Goal: Task Accomplishment & Management: Use online tool/utility

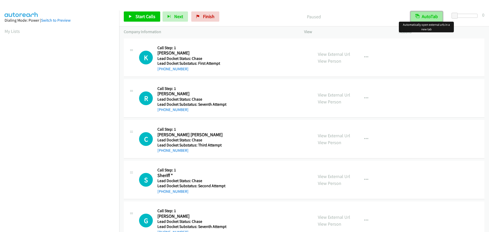
click at [428, 17] on button "AutoTab" at bounding box center [426, 16] width 32 height 10
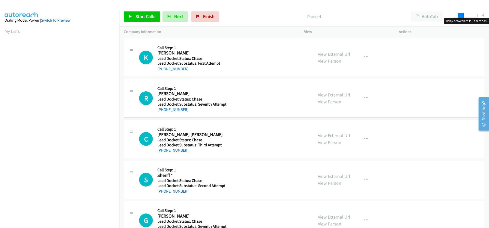
drag, startPoint x: 454, startPoint y: 16, endPoint x: 460, endPoint y: 16, distance: 5.9
click at [460, 16] on span at bounding box center [460, 16] width 6 height 6
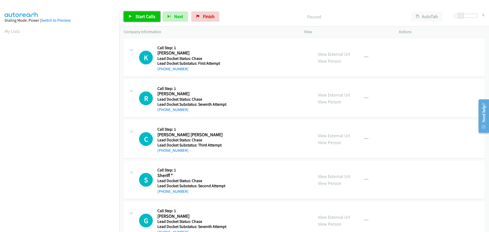
click at [155, 17] on link "Start Calls" at bounding box center [142, 16] width 36 height 10
drag, startPoint x: 188, startPoint y: 69, endPoint x: 162, endPoint y: 72, distance: 25.9
click at [162, 72] on div "+1 862-405-1340" at bounding box center [191, 69] width 68 height 6
copy link "862-405-1340"
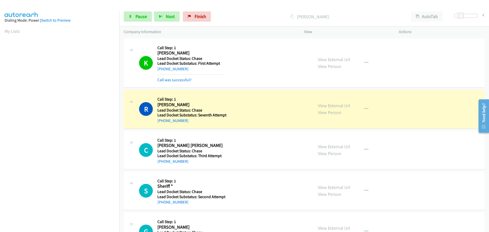
scroll to position [54, 0]
drag, startPoint x: 193, startPoint y: 120, endPoint x: 163, endPoint y: 124, distance: 31.1
click at [163, 124] on div "R Callback Scheduled Call Step: 1 Richard Weaver America/Chicago Lead Docket St…" at bounding box center [304, 109] width 360 height 38
copy link "225-397-0148"
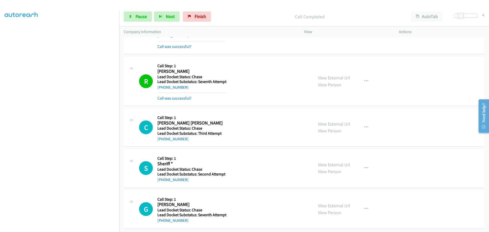
scroll to position [37, 0]
drag, startPoint x: 187, startPoint y: 137, endPoint x: 163, endPoint y: 138, distance: 24.2
click at [163, 138] on div "C Callback Scheduled Call Step: 1 Charles Scott Butler America/New_York Lead Do…" at bounding box center [304, 127] width 360 height 38
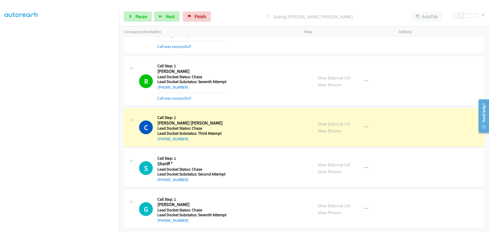
copy link "734-645-9209"
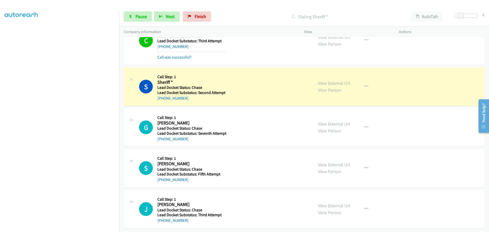
scroll to position [130, 0]
drag, startPoint x: 188, startPoint y: 95, endPoint x: 163, endPoint y: 98, distance: 25.4
click at [163, 96] on div "+1 705-588-5906" at bounding box center [191, 98] width 68 height 6
copy link "705-588-5906"
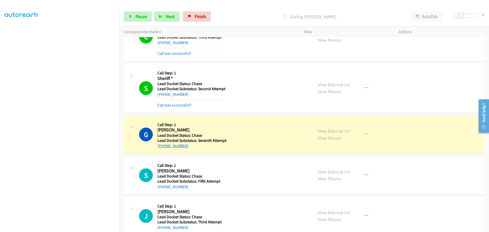
drag, startPoint x: 191, startPoint y: 148, endPoint x: 162, endPoint y: 147, distance: 28.5
click at [162, 147] on div "+1 423-941-1002" at bounding box center [191, 146] width 69 height 6
copy link "423-941-1002"
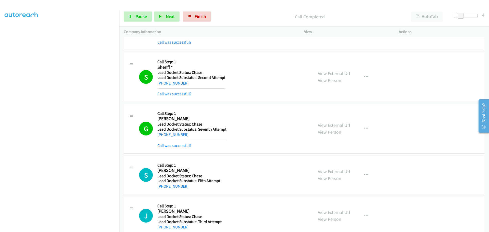
scroll to position [151, 0]
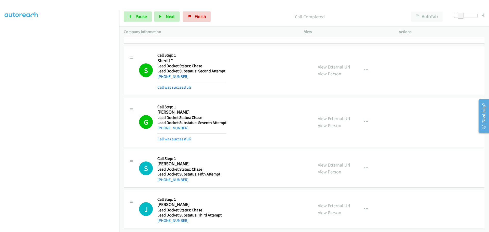
drag, startPoint x: 190, startPoint y: 180, endPoint x: 163, endPoint y: 181, distance: 27.5
click at [163, 181] on div "S Callback Scheduled Call Step: 1 Stanley Gelsinger America/Chicago Lead Docket…" at bounding box center [304, 168] width 360 height 38
copy link "618-367-3458"
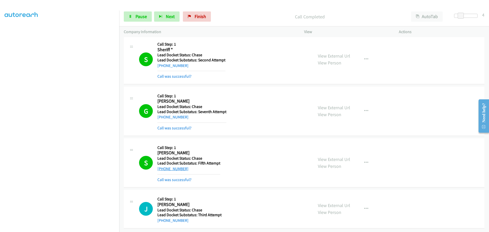
scroll to position [162, 0]
drag, startPoint x: 185, startPoint y: 218, endPoint x: 162, endPoint y: 221, distance: 23.9
click at [162, 221] on div "J Callback Scheduled Call Step: 1 Jerry Jeffries America/Chicago Lead Docket St…" at bounding box center [304, 209] width 360 height 38
copy link "918-580-9335"
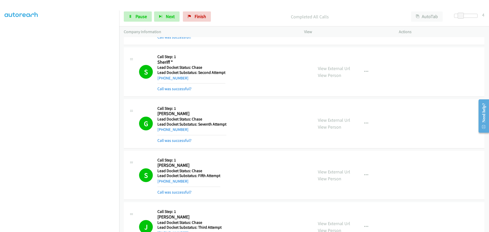
scroll to position [189, 0]
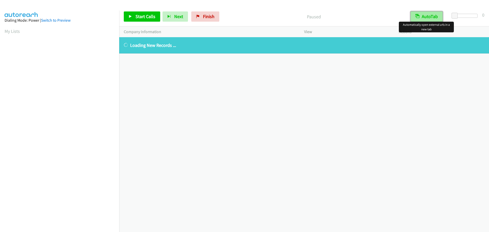
click at [433, 18] on button "AutoTab" at bounding box center [426, 16] width 32 height 10
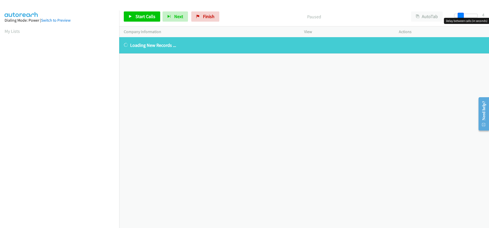
drag, startPoint x: 453, startPoint y: 14, endPoint x: 459, endPoint y: 15, distance: 5.6
click at [459, 15] on span at bounding box center [460, 16] width 6 height 6
click at [215, 12] on link "Finish" at bounding box center [205, 16] width 28 height 10
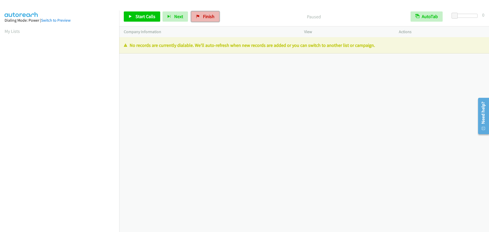
click at [203, 18] on span "Finish" at bounding box center [208, 16] width 11 height 6
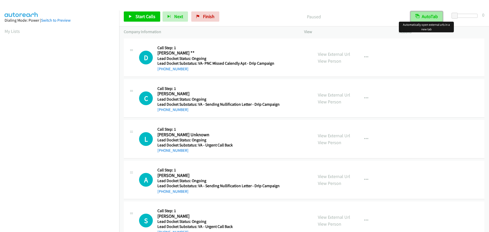
click at [431, 15] on button "AutoTab" at bounding box center [426, 16] width 32 height 10
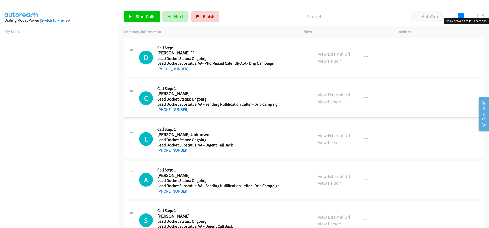
drag, startPoint x: 457, startPoint y: 16, endPoint x: 463, endPoint y: 18, distance: 6.6
click at [463, 18] on div at bounding box center [465, 16] width 23 height 4
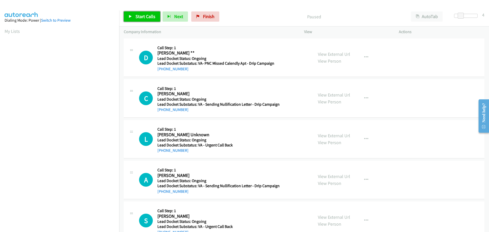
click at [146, 17] on span "Start Calls" at bounding box center [145, 16] width 20 height 6
drag, startPoint x: 190, startPoint y: 71, endPoint x: 161, endPoint y: 74, distance: 28.4
click at [161, 74] on div "D Callback Scheduled Call Step: 1 Damon ** America/New_York Lead Docket Status:…" at bounding box center [304, 57] width 360 height 38
copy link "216-288-3751"
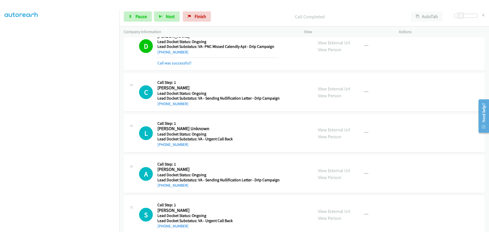
scroll to position [26, 0]
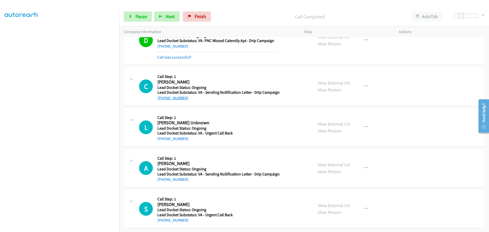
drag, startPoint x: 188, startPoint y: 93, endPoint x: 162, endPoint y: 96, distance: 26.1
click at [162, 96] on div "+1 574-400-9793" at bounding box center [218, 98] width 122 height 6
copy link "574-400-9793"
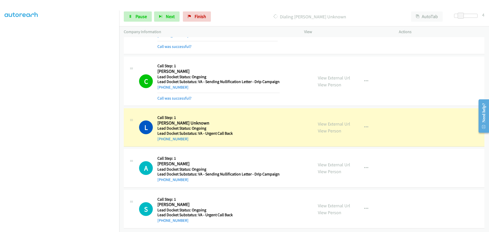
scroll to position [37, 0]
drag, startPoint x: 182, startPoint y: 138, endPoint x: 162, endPoint y: 138, distance: 20.1
click at [162, 138] on div "L Callback Scheduled Call Step: 1 Larry Unknown America/Chicago Lead Docket Sta…" at bounding box center [304, 127] width 360 height 38
copy link "254-266-3923"
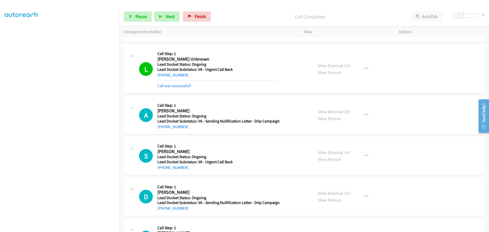
scroll to position [88, 0]
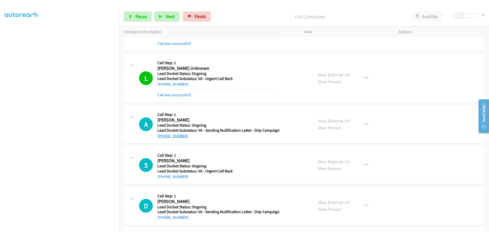
drag, startPoint x: 180, startPoint y: 137, endPoint x: 162, endPoint y: 137, distance: 18.6
click at [162, 137] on div "+1 936-419-6125" at bounding box center [218, 136] width 122 height 6
copy link "936-419-6125"
click at [194, 138] on div "+1 936-419-6125" at bounding box center [218, 136] width 122 height 6
drag, startPoint x: 187, startPoint y: 136, endPoint x: 161, endPoint y: 136, distance: 25.2
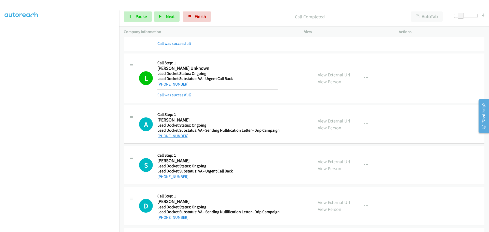
click at [161, 136] on div "+1 936-419-6125" at bounding box center [218, 136] width 122 height 6
copy link "936-419-6125"
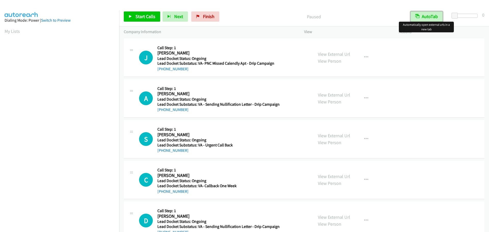
drag, startPoint x: 425, startPoint y: 16, endPoint x: 453, endPoint y: 13, distance: 28.4
click at [426, 16] on button "AutoTab" at bounding box center [426, 16] width 32 height 10
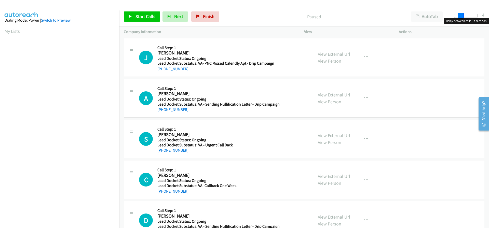
drag, startPoint x: 457, startPoint y: 14, endPoint x: 460, endPoint y: 14, distance: 3.6
click at [460, 14] on span at bounding box center [460, 16] width 6 height 6
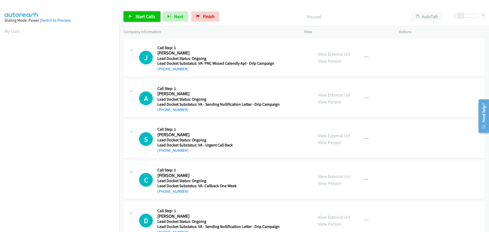
click at [144, 18] on span "Start Calls" at bounding box center [145, 16] width 20 height 6
drag, startPoint x: 187, startPoint y: 69, endPoint x: 161, endPoint y: 69, distance: 26.2
click at [161, 69] on div "+1 931-315-4564" at bounding box center [217, 69] width 120 height 6
copy link "931-315-4564"
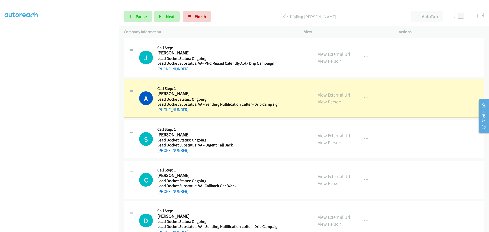
scroll to position [53, 0]
drag, startPoint x: 187, startPoint y: 112, endPoint x: 162, endPoint y: 111, distance: 24.7
click at [162, 111] on div "+1 936-419-6125" at bounding box center [218, 110] width 122 height 6
copy link "936-419-6125"
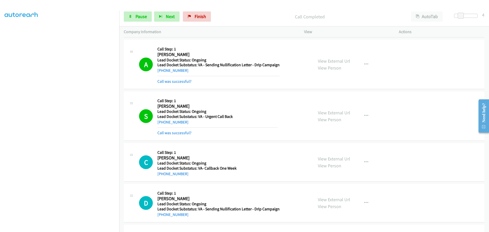
scroll to position [51, 0]
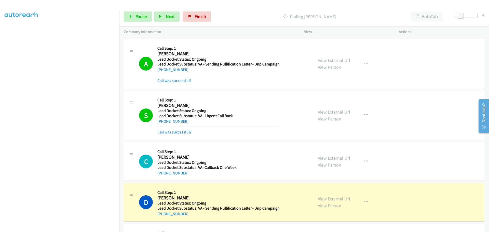
drag, startPoint x: 189, startPoint y: 123, endPoint x: 178, endPoint y: 122, distance: 11.3
click at [178, 122] on div "+1 678-483-4672" at bounding box center [217, 121] width 120 height 6
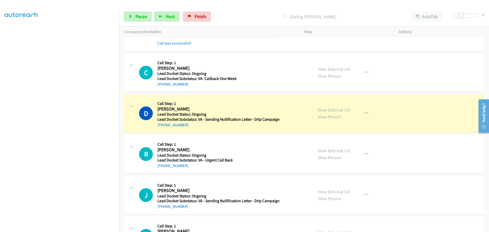
scroll to position [170, 0]
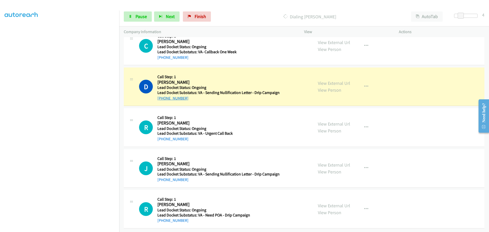
drag, startPoint x: 188, startPoint y: 95, endPoint x: 162, endPoint y: 94, distance: 25.7
click at [162, 95] on div "+1 443-975-4542" at bounding box center [218, 98] width 122 height 6
copy link "443-975-4542"
click at [133, 17] on link "Pause" at bounding box center [138, 16] width 28 height 10
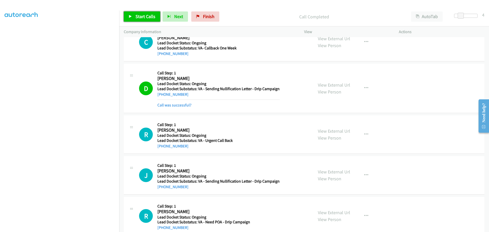
click at [147, 17] on span "Start Calls" at bounding box center [145, 16] width 20 height 6
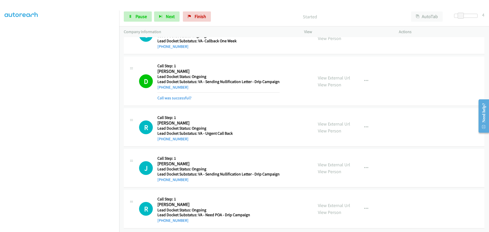
scroll to position [181, 0]
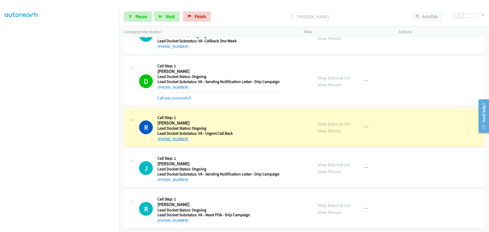
drag, startPoint x: 183, startPoint y: 137, endPoint x: 162, endPoint y: 136, distance: 21.4
click at [162, 136] on div "+1 512-662-6704" at bounding box center [194, 139] width 75 height 6
copy link "512-662-6704"
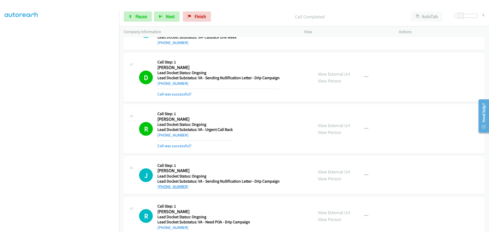
drag, startPoint x: 172, startPoint y: 180, endPoint x: 163, endPoint y: 187, distance: 11.6
click at [163, 187] on div "+1 201-637-5909" at bounding box center [218, 186] width 122 height 6
copy link "201-637-5909"
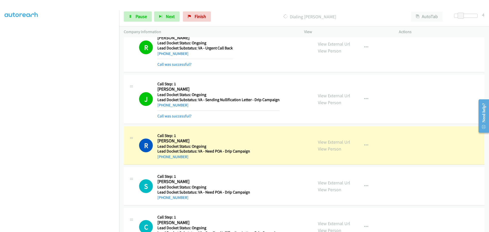
scroll to position [308, 0]
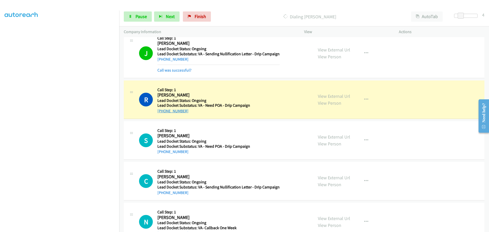
drag, startPoint x: 190, startPoint y: 112, endPoint x: 163, endPoint y: 111, distance: 27.5
click at [163, 111] on div "+1 423-915-9533" at bounding box center [203, 111] width 93 height 6
copy link "423-915-9533"
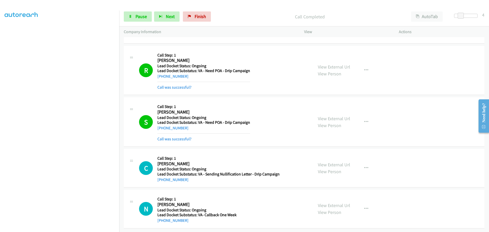
scroll to position [347, 0]
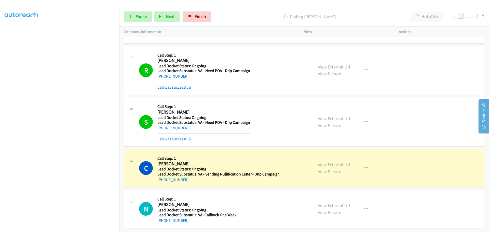
drag, startPoint x: 186, startPoint y: 124, endPoint x: 162, endPoint y: 125, distance: 24.0
click at [161, 125] on div "+1 314-652-4100" at bounding box center [203, 128] width 93 height 6
drag, startPoint x: 186, startPoint y: 176, endPoint x: 164, endPoint y: 175, distance: 21.9
click at [163, 177] on div "+1 256-614-1392" at bounding box center [218, 180] width 122 height 6
copy link "256-614-1392"
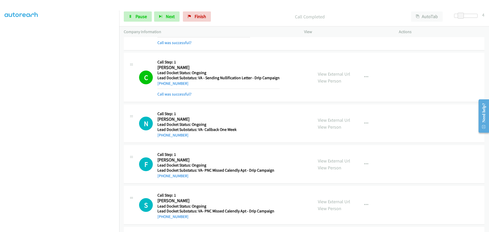
scroll to position [449, 0]
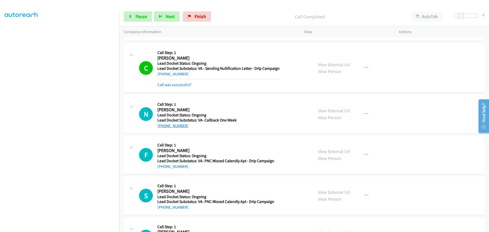
drag, startPoint x: 190, startPoint y: 126, endPoint x: 162, endPoint y: 127, distance: 28.0
click at [162, 127] on div "+1 208-571-5415" at bounding box center [196, 126] width 79 height 6
copy link "208-571-5415"
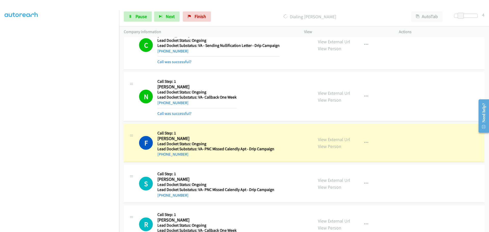
scroll to position [491, 0]
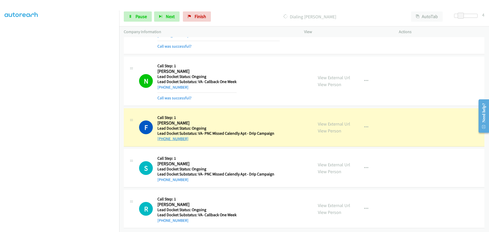
drag, startPoint x: 190, startPoint y: 137, endPoint x: 163, endPoint y: 135, distance: 26.7
click at [163, 136] on div "+1 517-398-0233" at bounding box center [215, 139] width 117 height 6
copy link "517-398-0233"
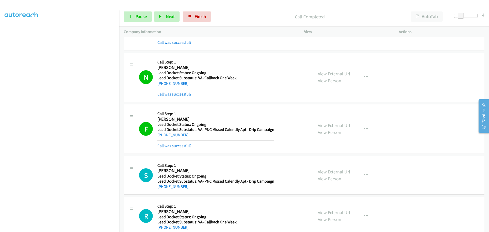
drag, startPoint x: 186, startPoint y: 189, endPoint x: 163, endPoint y: 190, distance: 23.2
click at [163, 190] on div "S Callback Scheduled Call Step: 1 Sterling Colbert America/New_York Lead Docket…" at bounding box center [304, 175] width 360 height 38
copy link "202-705-9320"
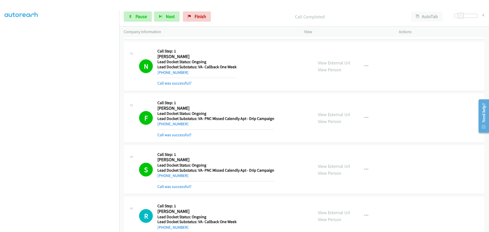
scroll to position [578, 0]
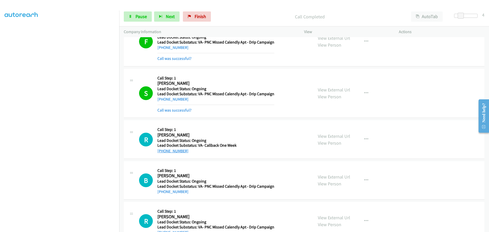
drag, startPoint x: 189, startPoint y: 148, endPoint x: 162, endPoint y: 151, distance: 27.5
click at [162, 151] on div "+1 806-837-8166" at bounding box center [196, 151] width 79 height 6
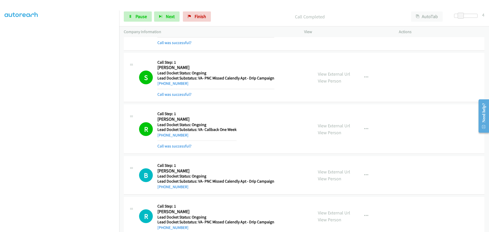
scroll to position [646, 0]
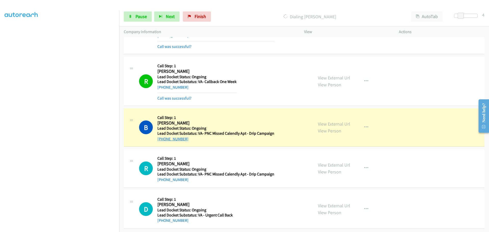
drag, startPoint x: 175, startPoint y: 136, endPoint x: 163, endPoint y: 136, distance: 12.0
click at [163, 136] on div "+1 402-253-6278" at bounding box center [215, 139] width 117 height 6
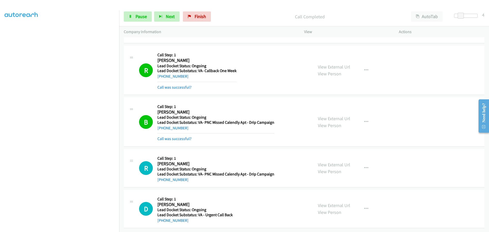
scroll to position [657, 0]
drag, startPoint x: 186, startPoint y: 178, endPoint x: 162, endPoint y: 177, distance: 23.7
click at [162, 177] on div "+1 904-802-4283" at bounding box center [215, 180] width 117 height 6
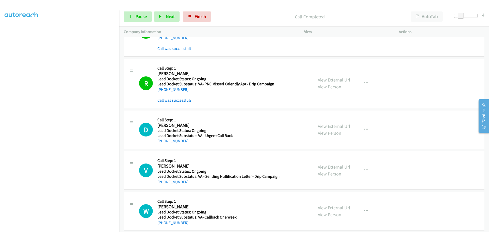
scroll to position [758, 0]
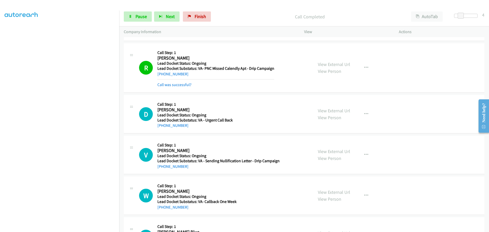
drag, startPoint x: 193, startPoint y: 128, endPoint x: 163, endPoint y: 132, distance: 30.8
click at [163, 132] on div "D Callback Scheduled Call Step: 1 Donna Coleman America/New_York Lead Docket St…" at bounding box center [304, 114] width 360 height 38
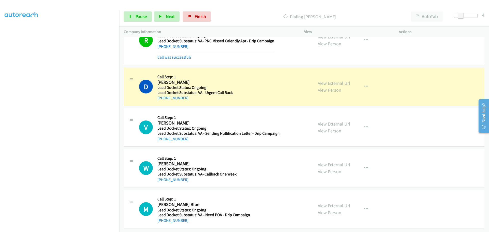
scroll to position [790, 0]
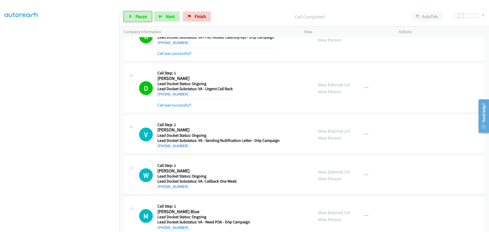
drag, startPoint x: 146, startPoint y: 16, endPoint x: 156, endPoint y: 28, distance: 15.7
click at [146, 15] on span "Pause" at bounding box center [140, 16] width 11 height 6
click at [196, 146] on div "+1 478-407-6822" at bounding box center [218, 146] width 122 height 6
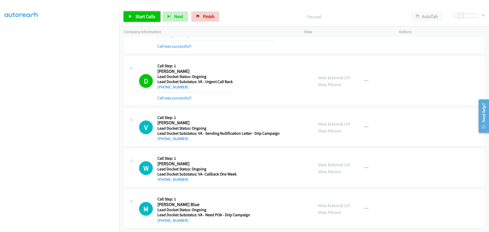
scroll to position [801, 0]
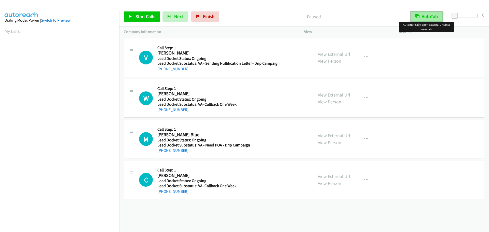
click at [427, 20] on button "AutoTab" at bounding box center [426, 16] width 32 height 10
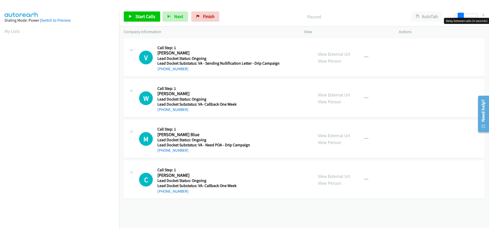
drag, startPoint x: 455, startPoint y: 16, endPoint x: 461, endPoint y: 16, distance: 5.6
click at [461, 16] on span at bounding box center [460, 16] width 6 height 6
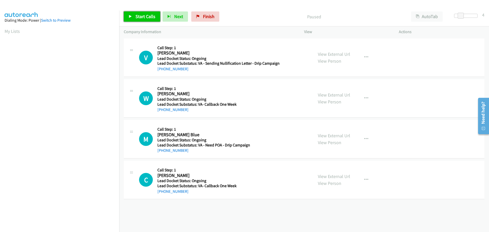
click at [146, 18] on span "Start Calls" at bounding box center [145, 16] width 20 height 6
drag, startPoint x: 190, startPoint y: 69, endPoint x: 162, endPoint y: 70, distance: 28.0
click at [162, 70] on div "[PHONE_NUMBER]" at bounding box center [218, 69] width 122 height 6
copy link "[PHONE_NUMBER]"
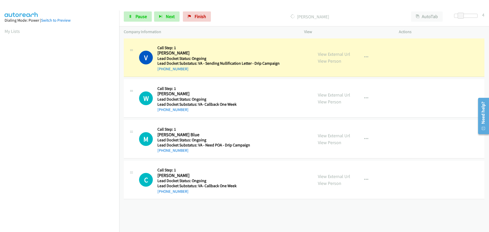
scroll to position [53, 0]
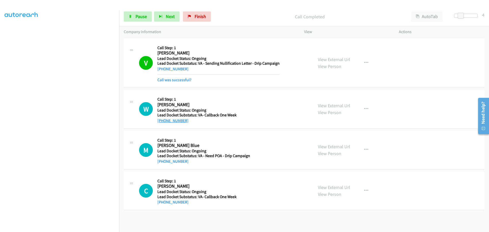
drag, startPoint x: 189, startPoint y: 120, endPoint x: 163, endPoint y: 121, distance: 26.3
click at [163, 121] on div "[PHONE_NUMBER]" at bounding box center [217, 121] width 120 height 6
copy link "[PHONE_NUMBER]"
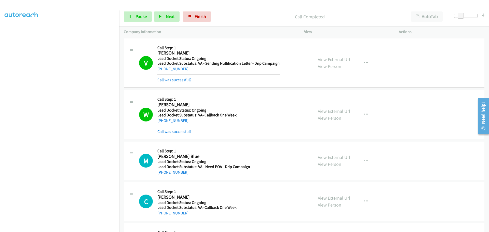
scroll to position [25, 0]
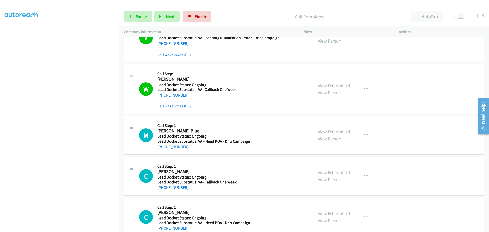
drag, startPoint x: 187, startPoint y: 148, endPoint x: 163, endPoint y: 151, distance: 24.1
click at [163, 151] on div "M Callback Scheduled Call Step: 1 [PERSON_NAME] [PERSON_NAME]/New_York Lead Doc…" at bounding box center [304, 135] width 360 height 38
copy link "[PHONE_NUMBER]"
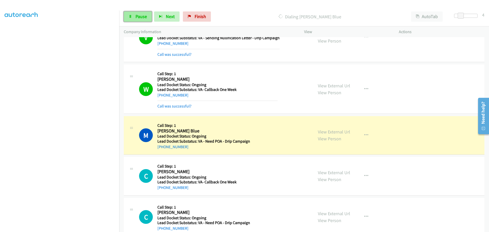
click at [146, 17] on span "Pause" at bounding box center [140, 16] width 11 height 6
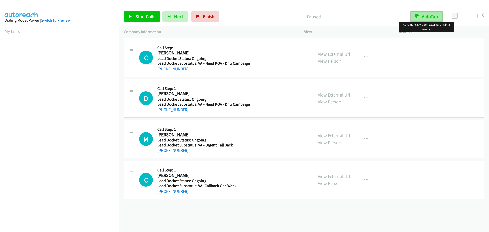
click at [424, 15] on button "AutoTab" at bounding box center [426, 16] width 32 height 10
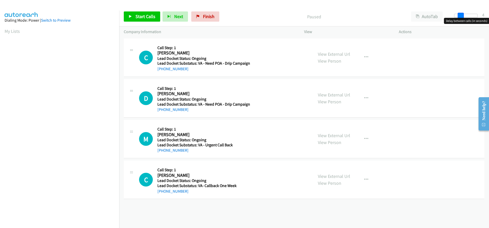
drag, startPoint x: 454, startPoint y: 15, endPoint x: 460, endPoint y: 16, distance: 5.9
click at [460, 16] on span at bounding box center [460, 16] width 6 height 6
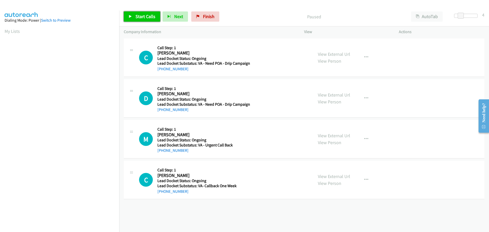
click at [152, 18] on span "Start Calls" at bounding box center [145, 16] width 20 height 6
drag, startPoint x: 190, startPoint y: 69, endPoint x: 162, endPoint y: 68, distance: 27.8
click at [162, 68] on div "+1 470-278-7720" at bounding box center [203, 69] width 93 height 6
copy link "470-278-7720"
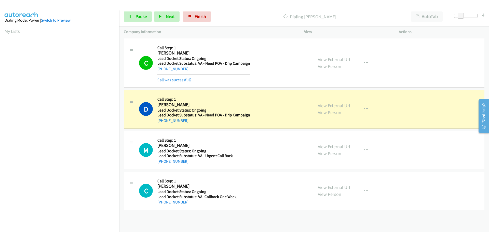
scroll to position [54, 0]
drag, startPoint x: 190, startPoint y: 122, endPoint x: 163, endPoint y: 122, distance: 27.0
click at [163, 122] on div "+1 240-515-4256" at bounding box center [203, 121] width 93 height 6
copy link "240-515-4256"
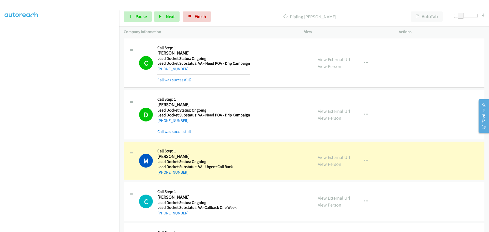
scroll to position [51, 0]
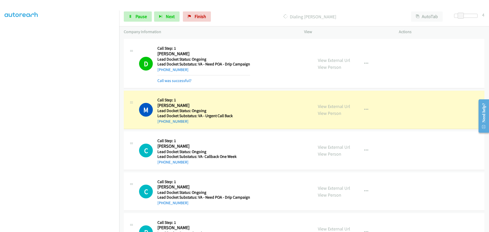
drag, startPoint x: 189, startPoint y: 122, endPoint x: 163, endPoint y: 124, distance: 26.5
click at [163, 124] on div "+1 254-813-1953" at bounding box center [202, 121] width 91 height 6
copy link "254-813-1953"
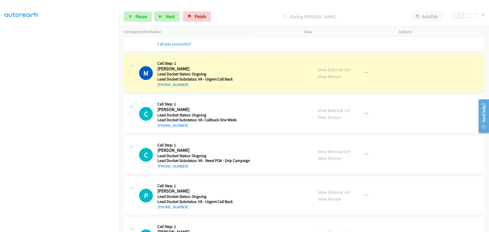
scroll to position [119, 0]
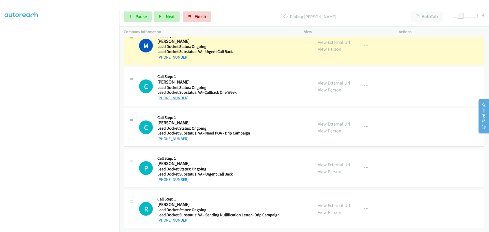
drag, startPoint x: 190, startPoint y: 93, endPoint x: 163, endPoint y: 96, distance: 27.4
click at [163, 96] on div "+1 505-221-0172" at bounding box center [202, 98] width 91 height 6
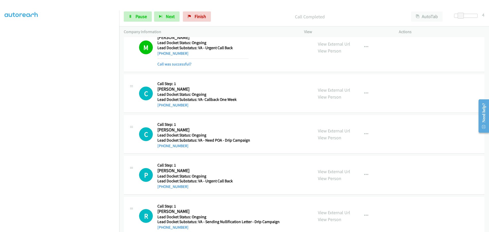
copy link "505-221-0172"
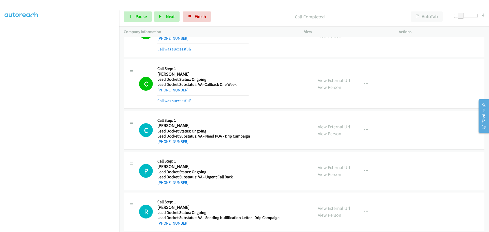
scroll to position [140, 0]
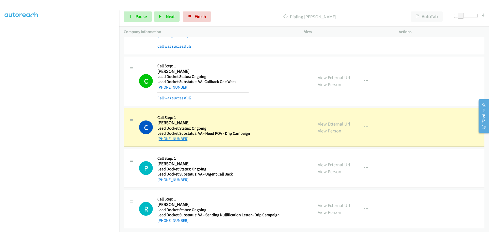
drag, startPoint x: 189, startPoint y: 139, endPoint x: 162, endPoint y: 136, distance: 26.7
click at [162, 136] on div "C Callback Scheduled Call Step: 1 Carman Otero Delgado America/New_York Lead Do…" at bounding box center [304, 127] width 360 height 38
copy link "646-299-7240"
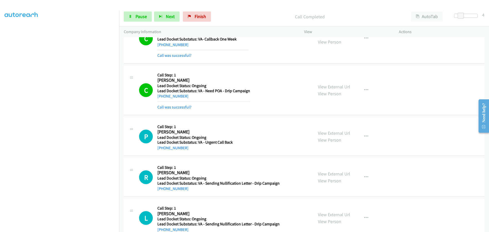
scroll to position [217, 0]
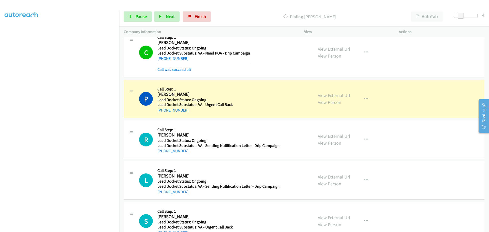
drag, startPoint x: 187, startPoint y: 111, endPoint x: 162, endPoint y: 115, distance: 26.0
click at [162, 115] on div "P Callback Scheduled Call Step: 1 Patricia Ortiz America/New_York Lead Docket S…" at bounding box center [304, 99] width 360 height 38
copy link "407-968-6035"
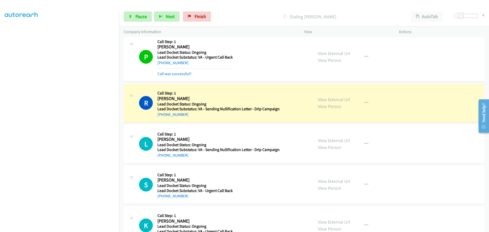
scroll to position [268, 0]
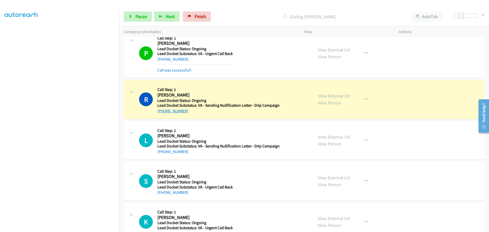
drag, startPoint x: 187, startPoint y: 112, endPoint x: 162, endPoint y: 112, distance: 24.4
click at [162, 112] on div "+1 940-600-7410" at bounding box center [218, 111] width 122 height 6
copy link "940-600-7410"
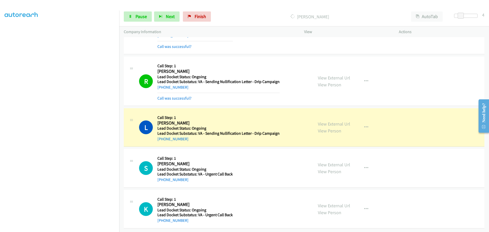
scroll to position [295, 0]
drag, startPoint x: 187, startPoint y: 133, endPoint x: 163, endPoint y: 136, distance: 24.1
click at [163, 136] on div "+1 757-256-2460" at bounding box center [218, 139] width 122 height 6
copy link "757-256-2460"
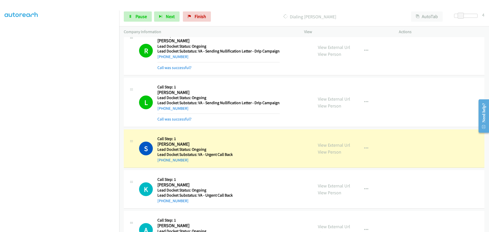
scroll to position [346, 0]
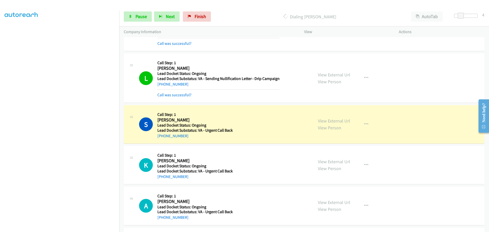
drag, startPoint x: 187, startPoint y: 138, endPoint x: 162, endPoint y: 139, distance: 24.7
click at [162, 139] on div "S Callback Scheduled Call Step: 1 Steven Hicks America/New_York Lead Docket Sta…" at bounding box center [304, 124] width 360 height 38
copy link "513-604-9290"
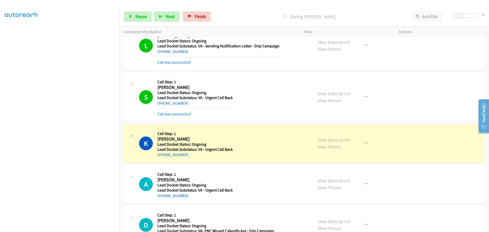
scroll to position [439, 0]
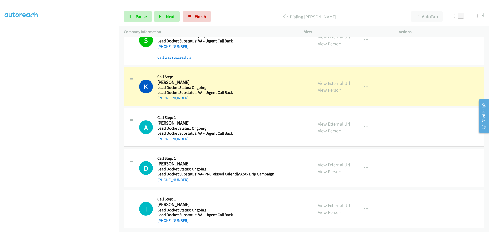
drag, startPoint x: 188, startPoint y: 95, endPoint x: 162, endPoint y: 95, distance: 26.0
click at [162, 95] on div "+1 862-405-1340" at bounding box center [194, 98] width 75 height 6
copy link "862-405-1340"
drag, startPoint x: 183, startPoint y: 137, endPoint x: 162, endPoint y: 136, distance: 21.4
click at [162, 136] on div "[PHONE_NUMBER]" at bounding box center [194, 139] width 75 height 6
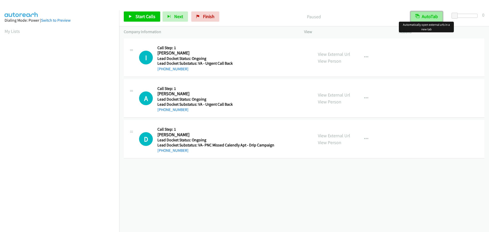
click at [427, 15] on body "Start Calls Pause Next Finish Paused AutoTab AutoTab 0 Company Information Info…" at bounding box center [244, 12] width 489 height 24
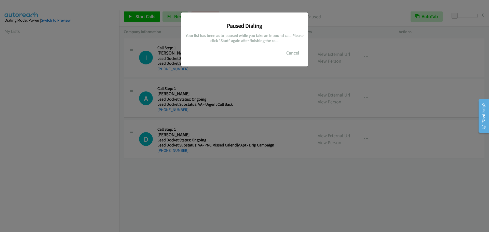
scroll to position [54, 0]
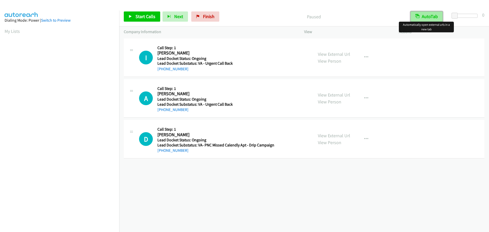
click at [430, 17] on button "AutoTab" at bounding box center [426, 16] width 32 height 10
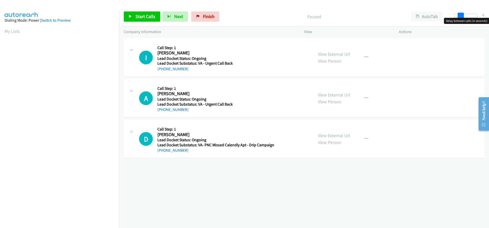
drag, startPoint x: 454, startPoint y: 15, endPoint x: 459, endPoint y: 16, distance: 5.4
click at [459, 16] on span at bounding box center [460, 16] width 6 height 6
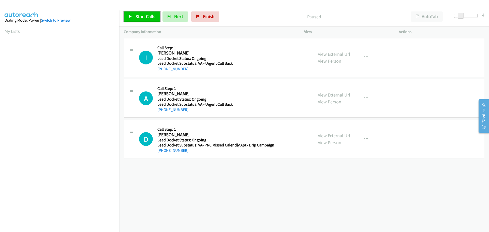
click at [137, 20] on link "Start Calls" at bounding box center [142, 16] width 36 height 10
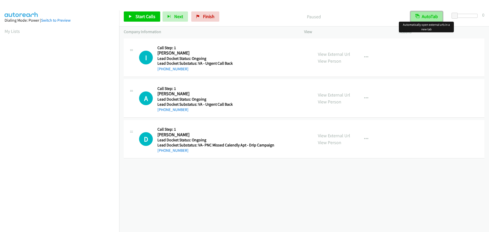
click at [424, 15] on button "AutoTab" at bounding box center [426, 16] width 32 height 10
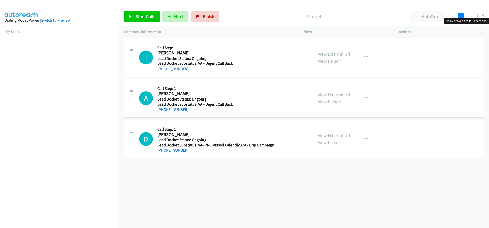
drag, startPoint x: 456, startPoint y: 15, endPoint x: 462, endPoint y: 15, distance: 6.2
click at [462, 15] on span at bounding box center [460, 16] width 6 height 6
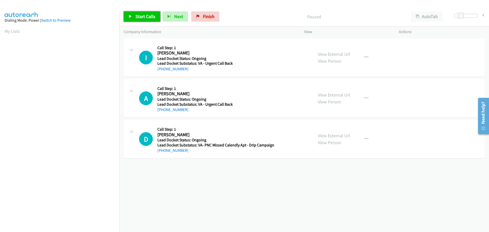
click at [155, 16] on link "Start Calls" at bounding box center [142, 16] width 36 height 10
drag, startPoint x: 187, startPoint y: 68, endPoint x: 162, endPoint y: 68, distance: 25.5
click at [162, 68] on div "[PHONE_NUMBER]" at bounding box center [214, 69] width 115 height 6
copy link "[PHONE_NUMBER]"
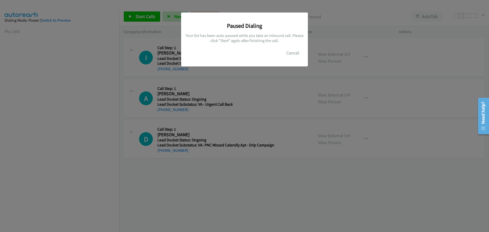
scroll to position [54, 0]
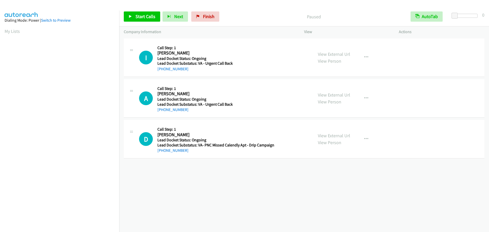
click at [424, 10] on div "Start Calls Pause Next Finish Paused AutoTab AutoTab 0" at bounding box center [303, 17] width 369 height 20
click at [430, 18] on button "AutoTab" at bounding box center [426, 16] width 32 height 10
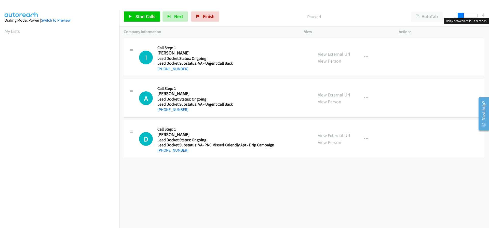
drag, startPoint x: 452, startPoint y: 16, endPoint x: 458, endPoint y: 15, distance: 5.6
click at [458, 15] on span at bounding box center [460, 16] width 6 height 6
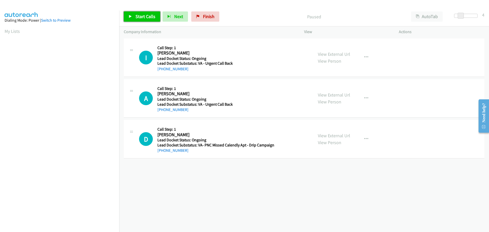
click at [149, 15] on span "Start Calls" at bounding box center [145, 16] width 20 height 6
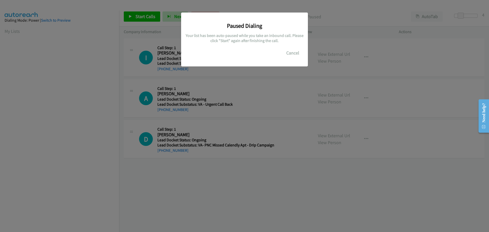
scroll to position [54, 0]
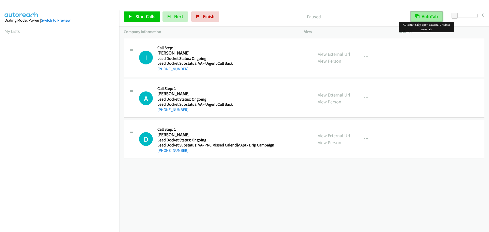
click at [428, 19] on button "AutoTab" at bounding box center [426, 16] width 32 height 10
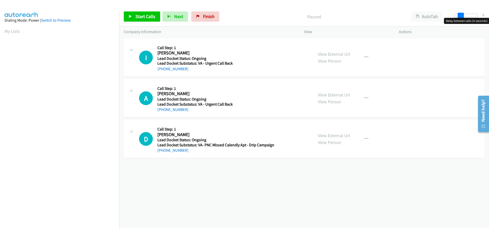
drag, startPoint x: 454, startPoint y: 16, endPoint x: 460, endPoint y: 16, distance: 6.1
click at [460, 16] on span at bounding box center [460, 16] width 6 height 6
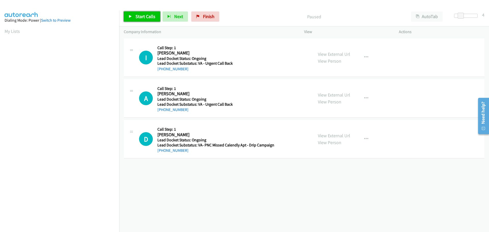
click at [148, 17] on span "Start Calls" at bounding box center [145, 16] width 20 height 6
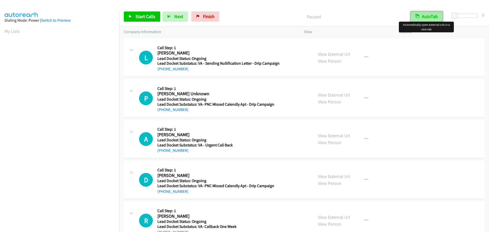
click at [427, 16] on button "AutoTab" at bounding box center [426, 16] width 32 height 10
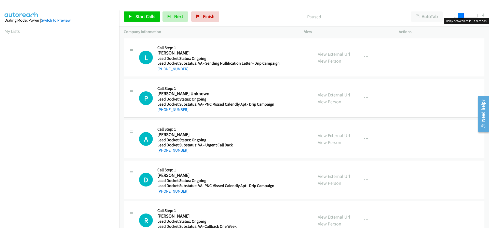
drag, startPoint x: 453, startPoint y: 16, endPoint x: 458, endPoint y: 18, distance: 5.7
click at [458, 18] on body "Start Calls Pause Next Finish Paused AutoTab AutoTab 4 Company Information Info…" at bounding box center [244, 12] width 489 height 24
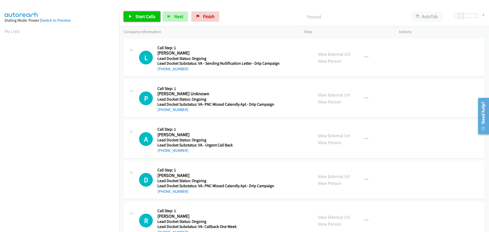
click at [152, 18] on span "Start Calls" at bounding box center [145, 16] width 20 height 6
drag, startPoint x: 189, startPoint y: 70, endPoint x: 162, endPoint y: 71, distance: 26.7
click at [162, 71] on div "+1 951-532-2716" at bounding box center [218, 69] width 122 height 6
copy link "951-532-2716"
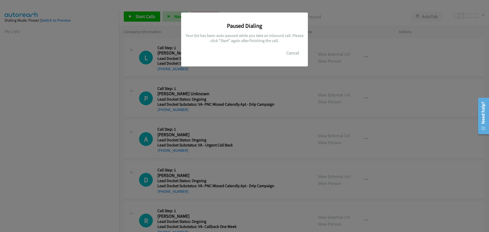
scroll to position [54, 0]
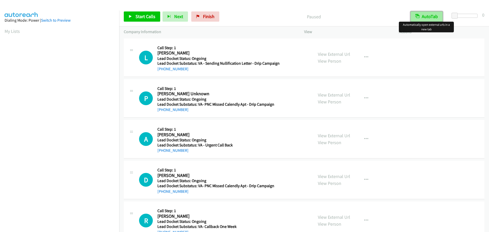
click at [421, 18] on button "AutoTab" at bounding box center [426, 16] width 32 height 10
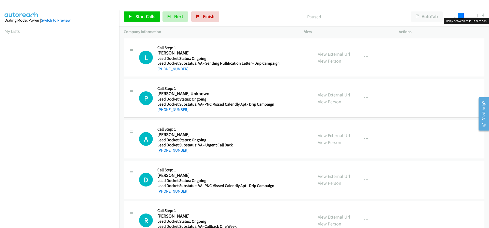
drag, startPoint x: 456, startPoint y: 15, endPoint x: 459, endPoint y: 16, distance: 3.3
click at [459, 16] on span at bounding box center [460, 16] width 6 height 6
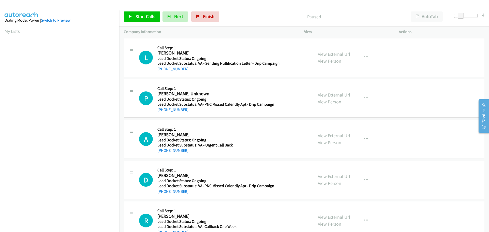
drag, startPoint x: 190, startPoint y: 71, endPoint x: 163, endPoint y: 75, distance: 27.2
click at [163, 75] on div "L Callback Scheduled Call Step: 1 Levi Williams Jr America/Los_Angeles Lead Doc…" at bounding box center [304, 57] width 360 height 38
copy link "951-532-2716"
click at [150, 16] on span "Start Calls" at bounding box center [145, 16] width 20 height 6
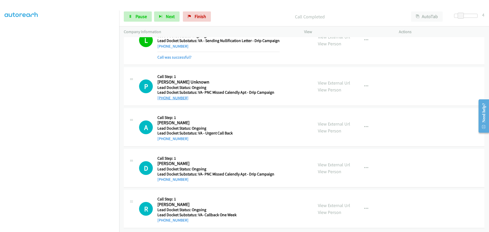
scroll to position [26, 0]
drag, startPoint x: 191, startPoint y: 96, endPoint x: 162, endPoint y: 93, distance: 29.2
click at [162, 95] on div "+1 619-404-8514" at bounding box center [217, 98] width 120 height 6
copy link "619-404-8514"
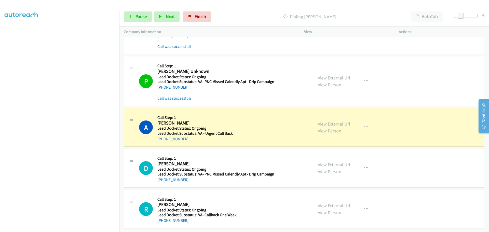
scroll to position [37, 0]
drag, startPoint x: 190, startPoint y: 138, endPoint x: 161, endPoint y: 138, distance: 29.0
click at [161, 138] on div "+1 410-459-0666" at bounding box center [217, 139] width 120 height 6
copy link "410-459-0666"
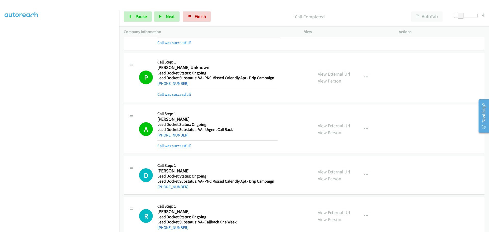
drag, startPoint x: 188, startPoint y: 187, endPoint x: 163, endPoint y: 193, distance: 26.3
click at [162, 193] on div "D Callback Scheduled Call Step: 1 David Joseph Kimple America/New_York Lead Doc…" at bounding box center [304, 175] width 360 height 38
copy link "814-440-9230"
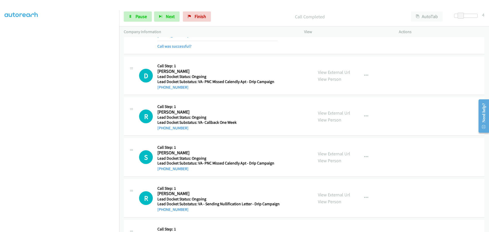
scroll to position [139, 0]
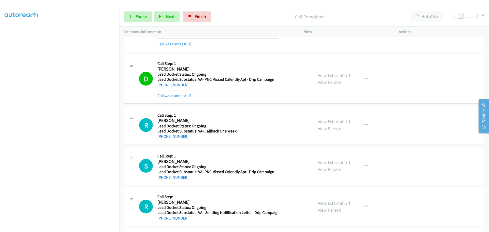
drag, startPoint x: 186, startPoint y: 124, endPoint x: 162, endPoint y: 125, distance: 24.7
click at [162, 125] on div "Callback Scheduled Call Step: 1 Robert Jiantonio America/Los_Angeles Lead Docke…" at bounding box center [217, 124] width 120 height 29
click at [189, 139] on div "R Callback Scheduled Call Step: 1 Robert Jiantonio America/Los_Angeles Lead Doc…" at bounding box center [304, 125] width 360 height 38
drag, startPoint x: 189, startPoint y: 138, endPoint x: 162, endPoint y: 139, distance: 27.0
click at [162, 139] on div "[PHONE_NUMBER]" at bounding box center [217, 136] width 120 height 6
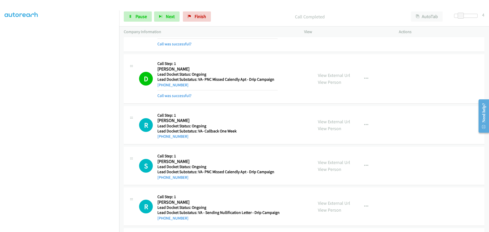
copy link "213-889-5982"
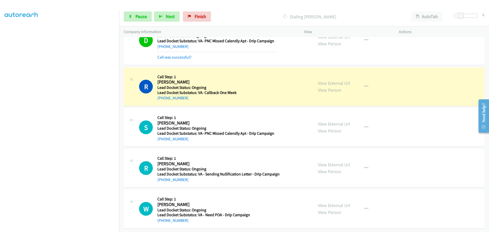
scroll to position [181, 0]
drag, startPoint x: 181, startPoint y: 139, endPoint x: 162, endPoint y: 137, distance: 19.2
click at [162, 137] on div "S Callback Scheduled Call Step: 1 Scott Rodehaver America/Los_Angeles Lead Dock…" at bounding box center [304, 127] width 360 height 38
copy link "310-502-5720"
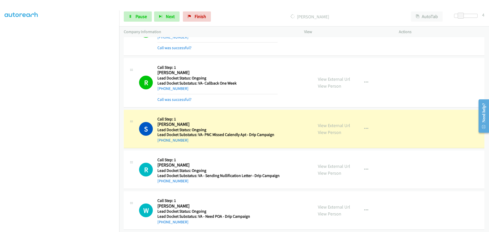
scroll to position [192, 0]
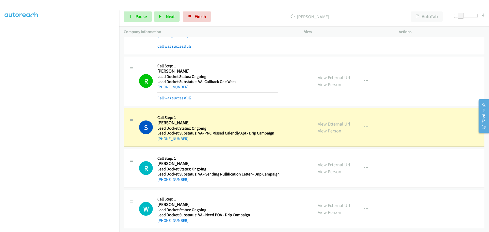
drag, startPoint x: 189, startPoint y: 177, endPoint x: 163, endPoint y: 177, distance: 26.2
click at [163, 177] on div "+1 317-364-5140" at bounding box center [218, 179] width 122 height 6
copy link "317-364-5140"
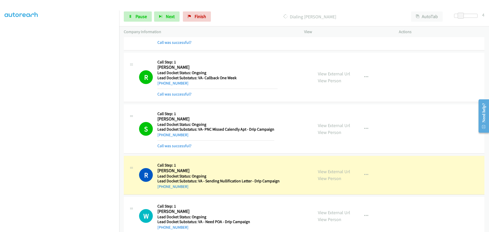
scroll to position [268, 0]
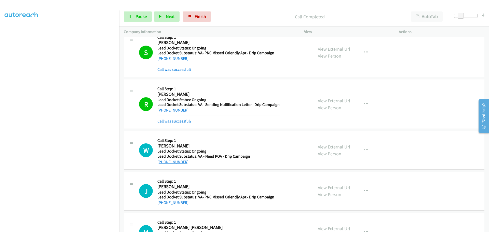
drag, startPoint x: 183, startPoint y: 155, endPoint x: 161, endPoint y: 160, distance: 22.9
click at [161, 159] on div "W Callback Scheduled Call Step: 1 William Wellever America/Los_Angeles Lead Doc…" at bounding box center [304, 150] width 360 height 38
copy link "925-222-8825"
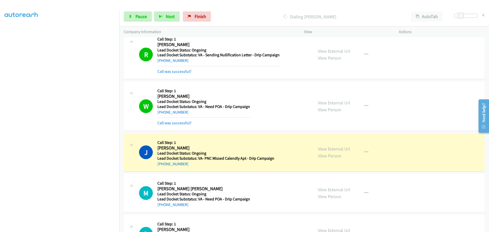
scroll to position [319, 0]
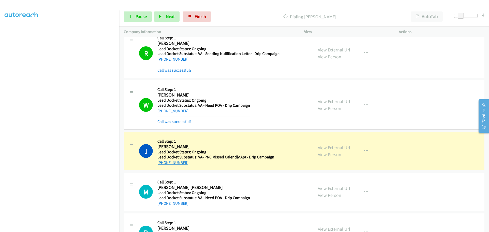
drag, startPoint x: 187, startPoint y: 162, endPoint x: 163, endPoint y: 164, distance: 23.7
click at [163, 164] on div "+1 415-653-6451" at bounding box center [215, 163] width 117 height 6
copy link "415-653-6451"
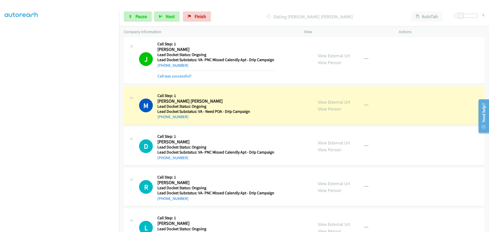
scroll to position [421, 0]
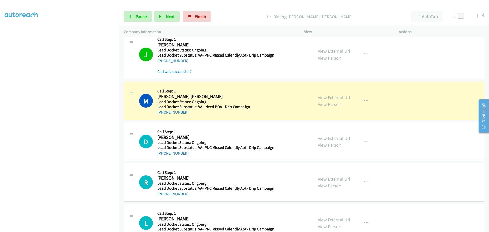
drag, startPoint x: 187, startPoint y: 115, endPoint x: 162, endPoint y: 118, distance: 25.3
click at [162, 118] on div "M Callback Scheduled Call Step: 1 Mary Rebecca Wrathall Wrathall America/Los_An…" at bounding box center [304, 101] width 360 height 38
copy link "530-356-2832"
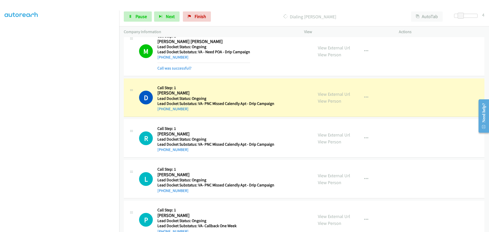
scroll to position [491, 0]
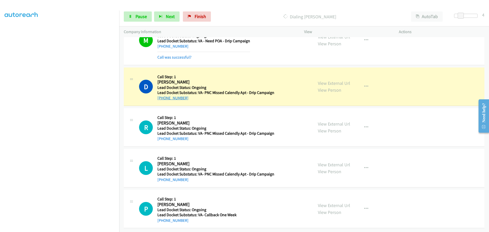
drag, startPoint x: 187, startPoint y: 96, endPoint x: 162, endPoint y: 96, distance: 24.7
click at [162, 96] on div "+1 702-496-7392" at bounding box center [215, 98] width 117 height 6
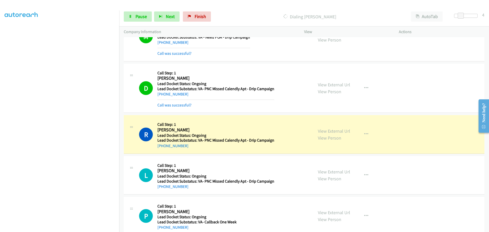
drag, startPoint x: 187, startPoint y: 147, endPoint x: 162, endPoint y: 149, distance: 24.5
click at [162, 149] on div "R Callback Scheduled Call Step: 1 Robert Mccrary America/Los_Angeles Lead Docke…" at bounding box center [304, 134] width 360 height 38
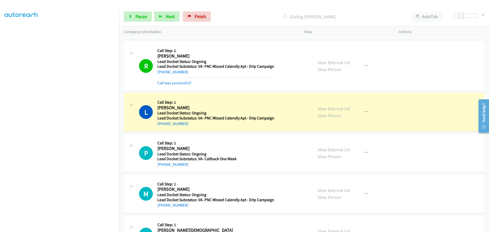
scroll to position [593, 0]
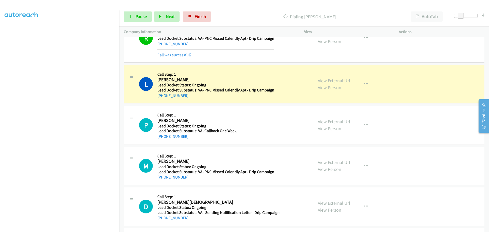
drag, startPoint x: 188, startPoint y: 96, endPoint x: 162, endPoint y: 98, distance: 26.0
click at [162, 98] on div "+1 725-321-0414" at bounding box center [215, 96] width 117 height 6
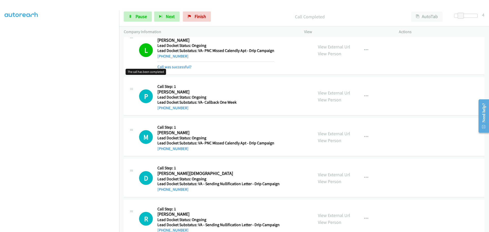
scroll to position [620, 0]
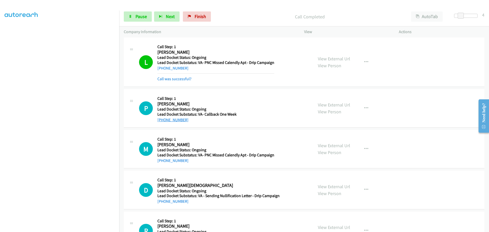
drag, startPoint x: 187, startPoint y: 121, endPoint x: 162, endPoint y: 121, distance: 24.9
click at [162, 121] on div "+1 208-682-0769" at bounding box center [196, 120] width 79 height 6
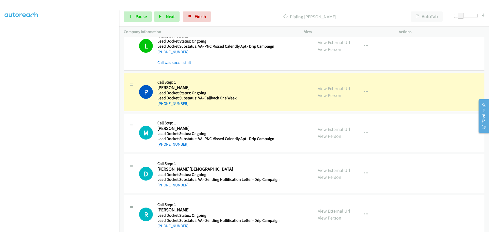
scroll to position [646, 0]
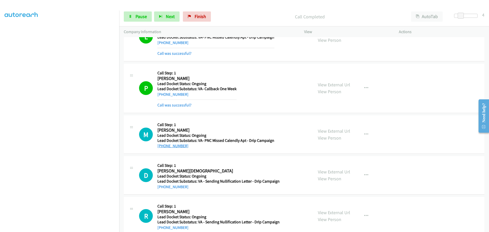
drag, startPoint x: 190, startPoint y: 145, endPoint x: 162, endPoint y: 148, distance: 28.9
click at [162, 148] on div "+1 909-816-1483" at bounding box center [215, 146] width 117 height 6
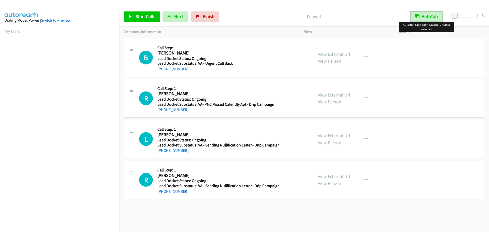
drag, startPoint x: 427, startPoint y: 17, endPoint x: 431, endPoint y: 15, distance: 4.9
click at [427, 17] on button "AutoTab" at bounding box center [426, 16] width 32 height 10
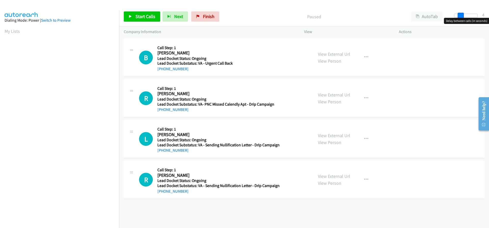
drag, startPoint x: 453, startPoint y: 17, endPoint x: 459, endPoint y: 17, distance: 5.4
click at [459, 17] on span at bounding box center [460, 16] width 6 height 6
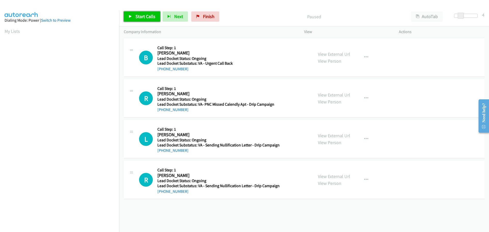
click at [141, 18] on span "Start Calls" at bounding box center [145, 16] width 20 height 6
drag, startPoint x: 181, startPoint y: 68, endPoint x: 163, endPoint y: 70, distance: 19.0
click at [163, 70] on div "[PHONE_NUMBER]" at bounding box center [217, 69] width 120 height 6
copy link "[PHONE_NUMBER]"
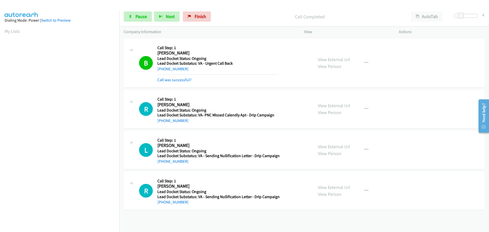
scroll to position [54, 0]
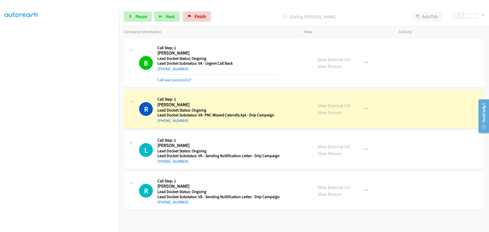
drag, startPoint x: 189, startPoint y: 121, endPoint x: 162, endPoint y: 123, distance: 26.8
click at [162, 123] on div "+1 708-400-2975" at bounding box center [217, 121] width 120 height 6
copy link "708-400-2975"
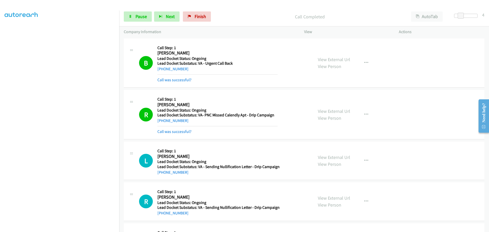
drag, startPoint x: 187, startPoint y: 173, endPoint x: 162, endPoint y: 176, distance: 25.2
click at [162, 176] on div "L Callback Scheduled Call Step: 1 Lesley Knox America/New_York Lead Docket Stat…" at bounding box center [304, 160] width 360 height 38
copy link "786-346-7983"
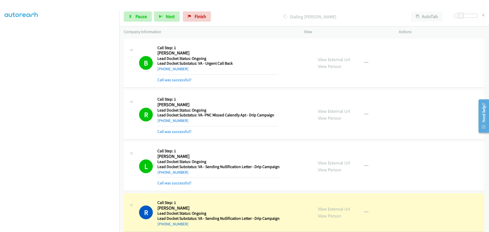
scroll to position [76, 0]
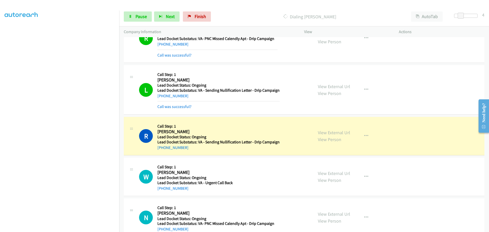
drag, startPoint x: 187, startPoint y: 149, endPoint x: 163, endPoint y: 151, distance: 24.3
click at [163, 151] on div "R Callback Scheduled Call Step: 1 Robert Brown America/Los_Angeles Lead Docket …" at bounding box center [304, 136] width 360 height 38
copy link "253-576-2036"
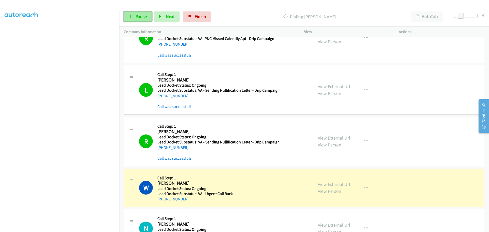
click at [143, 17] on span "Pause" at bounding box center [140, 16] width 11 height 6
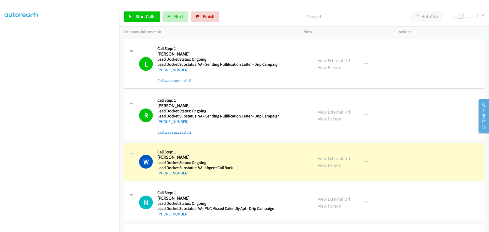
scroll to position [127, 0]
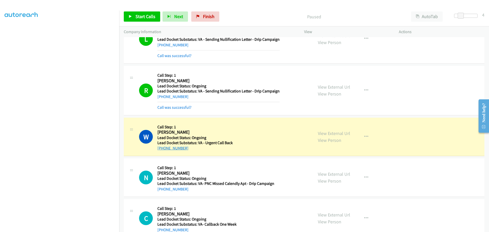
drag, startPoint x: 189, startPoint y: 150, endPoint x: 161, endPoint y: 149, distance: 28.0
click at [161, 149] on div "+1 803-955-6193" at bounding box center [194, 148] width 75 height 6
copy link "803-955-6193"
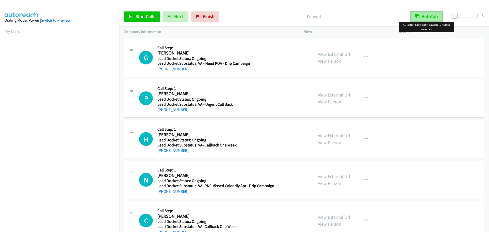
click at [430, 17] on button "AutoTab" at bounding box center [426, 16] width 32 height 10
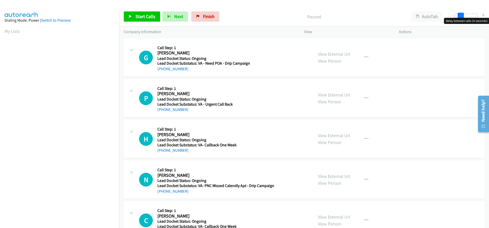
drag, startPoint x: 455, startPoint y: 15, endPoint x: 460, endPoint y: 15, distance: 5.3
click at [460, 15] on span at bounding box center [460, 16] width 6 height 6
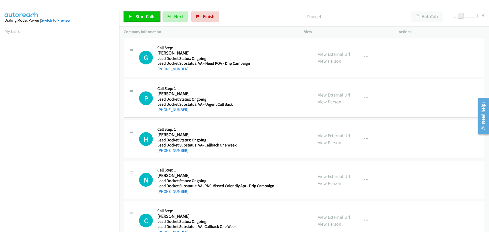
click at [150, 16] on span "Start Calls" at bounding box center [145, 16] width 20 height 6
drag, startPoint x: 184, startPoint y: 70, endPoint x: 163, endPoint y: 72, distance: 21.7
click at [163, 72] on div "[PHONE_NUMBER]" at bounding box center [214, 69] width 115 height 6
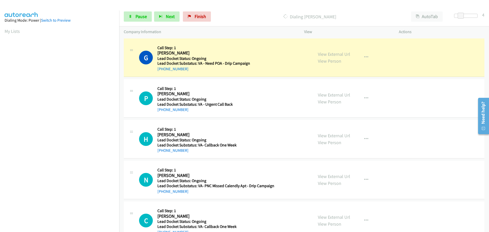
copy link "[PHONE_NUMBER]"
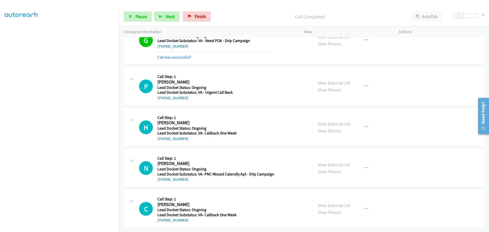
scroll to position [26, 0]
drag, startPoint x: 190, startPoint y: 97, endPoint x: 162, endPoint y: 96, distance: 27.5
click at [162, 96] on div "[PHONE_NUMBER]" at bounding box center [214, 98] width 115 height 6
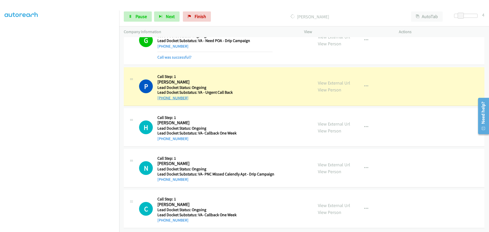
copy link "[PHONE_NUMBER]"
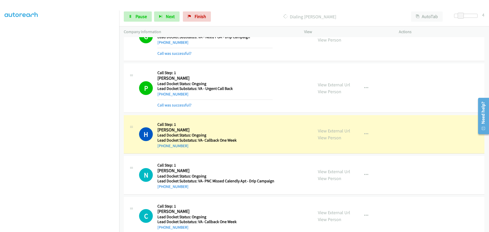
scroll to position [37, 0]
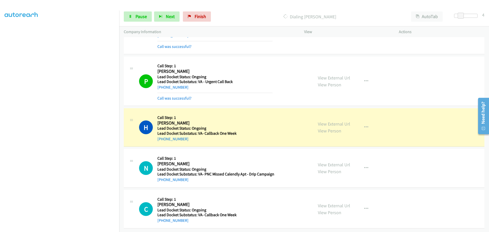
drag, startPoint x: 179, startPoint y: 137, endPoint x: 162, endPoint y: 138, distance: 16.8
click at [162, 138] on div "[PHONE_NUMBER]" at bounding box center [214, 139] width 115 height 6
copy link "[PHONE_NUMBER]"
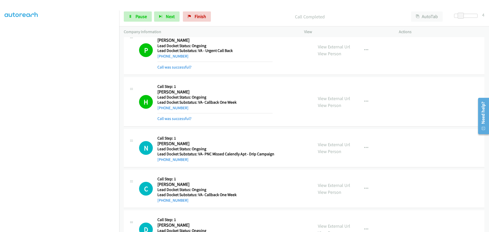
scroll to position [113, 0]
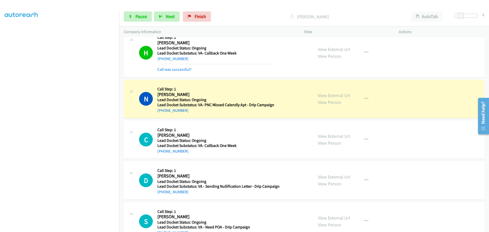
drag, startPoint x: 186, startPoint y: 112, endPoint x: 162, endPoint y: 113, distance: 23.7
click at [162, 113] on div "[PHONE_NUMBER]" at bounding box center [215, 110] width 117 height 6
copy link "[PHONE_NUMBER]"
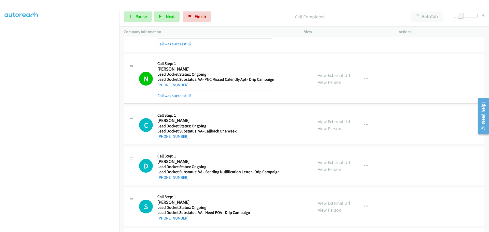
drag, startPoint x: 182, startPoint y: 138, endPoint x: 162, endPoint y: 138, distance: 20.1
click at [162, 138] on div "[PHONE_NUMBER]" at bounding box center [214, 136] width 115 height 6
copy link "[PHONE_NUMBER]"
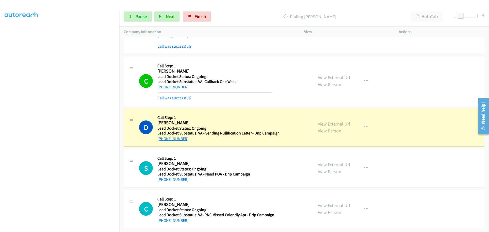
scroll to position [192, 0]
drag, startPoint x: 185, startPoint y: 136, endPoint x: 163, endPoint y: 136, distance: 22.1
click at [163, 136] on div "+1 214-693-6408" at bounding box center [218, 139] width 122 height 6
copy link "214-693-6408"
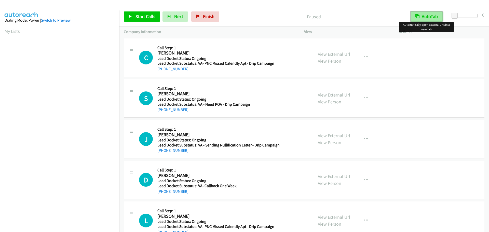
click at [428, 15] on button "AutoTab" at bounding box center [426, 16] width 32 height 10
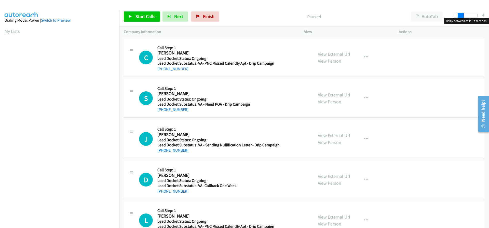
drag, startPoint x: 455, startPoint y: 14, endPoint x: 460, endPoint y: 14, distance: 5.3
click at [460, 14] on span at bounding box center [460, 16] width 6 height 6
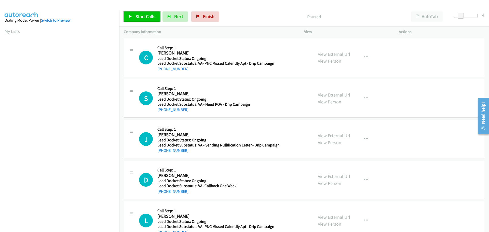
click at [142, 17] on span "Start Calls" at bounding box center [145, 16] width 20 height 6
drag, startPoint x: 185, startPoint y: 68, endPoint x: 162, endPoint y: 70, distance: 23.5
click at [162, 70] on div "+1 812-913-2660" at bounding box center [217, 69] width 120 height 6
copy link "812-913-2660"
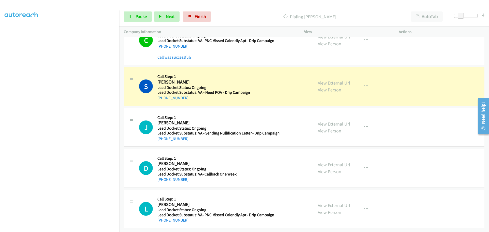
scroll to position [26, 0]
drag, startPoint x: 186, startPoint y: 96, endPoint x: 162, endPoint y: 96, distance: 24.7
click at [162, 96] on div "+1 305-451-4197" at bounding box center [217, 98] width 120 height 6
copy link "305-451-4197"
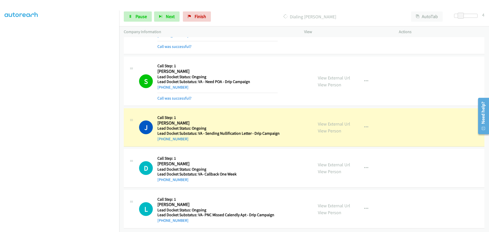
scroll to position [37, 0]
drag, startPoint x: 188, startPoint y: 138, endPoint x: 163, endPoint y: 137, distance: 25.0
click at [163, 137] on div "+1 951-775-5877" at bounding box center [218, 139] width 122 height 6
copy link "951-775-5877"
click at [146, 16] on span "Pause" at bounding box center [140, 16] width 11 height 6
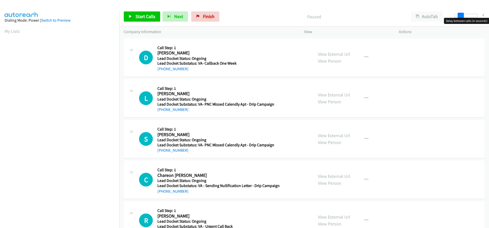
drag, startPoint x: 456, startPoint y: 16, endPoint x: 462, endPoint y: 16, distance: 5.4
click at [462, 16] on span at bounding box center [460, 16] width 6 height 6
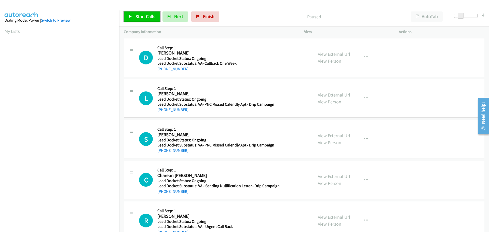
click at [145, 18] on span "Start Calls" at bounding box center [145, 16] width 20 height 6
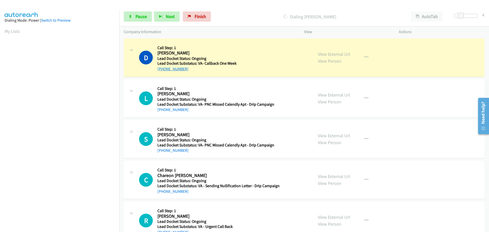
drag, startPoint x: 180, startPoint y: 70, endPoint x: 162, endPoint y: 71, distance: 18.6
click at [162, 71] on div "+1 337-280-9630" at bounding box center [217, 69] width 120 height 6
copy link "337-280-9630"
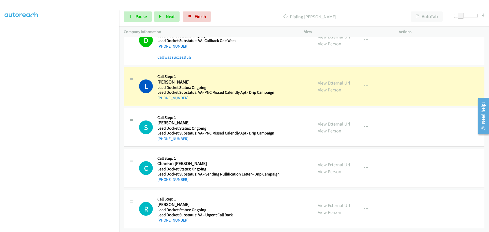
scroll to position [26, 0]
drag, startPoint x: 186, startPoint y: 95, endPoint x: 163, endPoint y: 96, distance: 22.9
click at [163, 96] on div "+1 402-885-1850" at bounding box center [217, 98] width 120 height 6
copy link "402-885-1850"
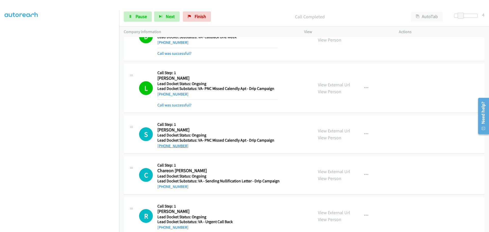
drag, startPoint x: 188, startPoint y: 137, endPoint x: 163, endPoint y: 148, distance: 27.8
click at [163, 148] on div "+1 706-934-3421" at bounding box center [217, 146] width 120 height 6
copy link "706-934-3421"
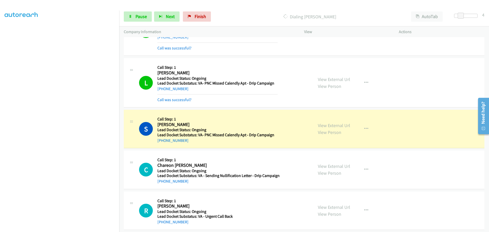
scroll to position [37, 0]
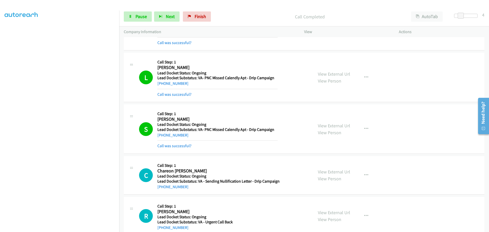
drag, startPoint x: 188, startPoint y: 188, endPoint x: 161, endPoint y: 189, distance: 26.5
click at [161, 189] on div "+1 737-298-4170" at bounding box center [218, 187] width 122 height 6
copy link "737-298-4170"
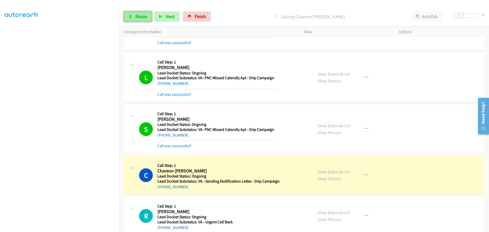
drag, startPoint x: 146, startPoint y: 18, endPoint x: 149, endPoint y: 15, distance: 4.1
click at [146, 18] on span "Pause" at bounding box center [140, 16] width 11 height 6
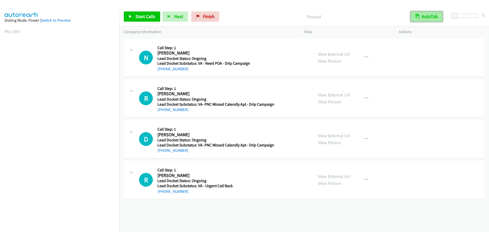
click at [425, 20] on button "AutoTab" at bounding box center [426, 16] width 32 height 10
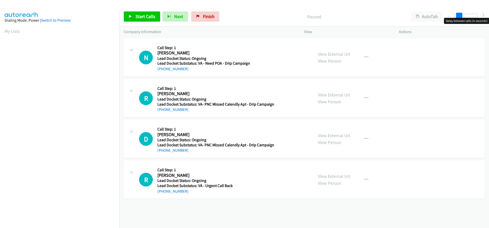
drag, startPoint x: 455, startPoint y: 17, endPoint x: 460, endPoint y: 16, distance: 5.1
click at [460, 16] on span at bounding box center [459, 16] width 6 height 6
click at [461, 16] on span at bounding box center [460, 16] width 6 height 6
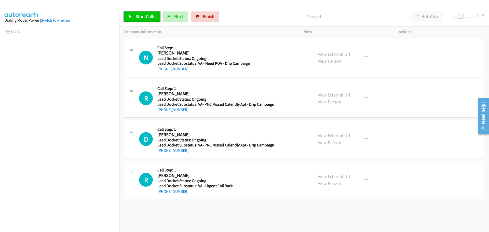
click at [155, 16] on link "Start Calls" at bounding box center [142, 16] width 36 height 10
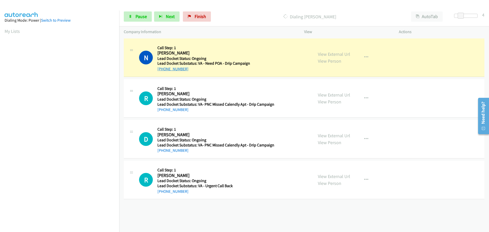
drag, startPoint x: 192, startPoint y: 70, endPoint x: 163, endPoint y: 69, distance: 29.5
click at [163, 69] on div "+1 301-466-1010" at bounding box center [214, 69] width 115 height 6
copy link "301-466-1010"
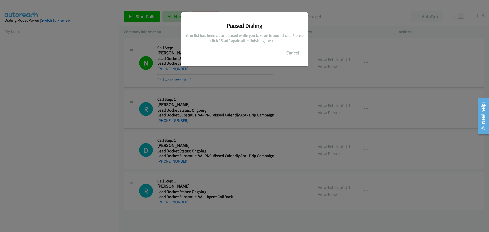
scroll to position [54, 0]
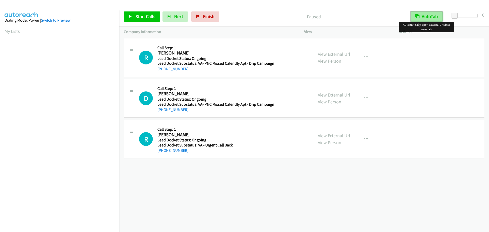
click at [432, 20] on button "AutoTab" at bounding box center [426, 16] width 32 height 10
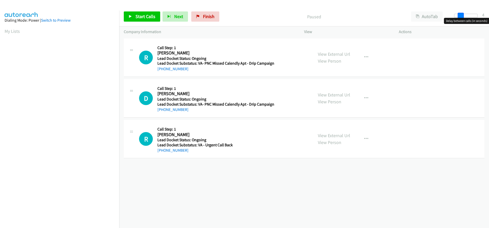
drag, startPoint x: 453, startPoint y: 15, endPoint x: 460, endPoint y: 13, distance: 6.9
click at [460, 13] on span at bounding box center [460, 16] width 6 height 6
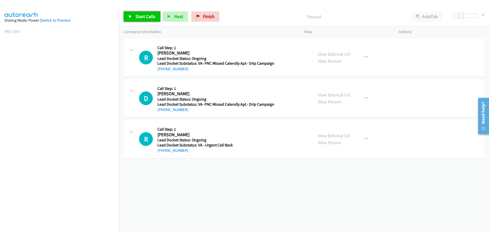
click at [138, 18] on span "Start Calls" at bounding box center [145, 16] width 20 height 6
drag, startPoint x: 193, startPoint y: 71, endPoint x: 162, endPoint y: 72, distance: 31.3
click at [162, 72] on div "R Callback Scheduled Call Step: 1 Robert Coberly America/Los_Angeles Lead Docke…" at bounding box center [304, 57] width 360 height 38
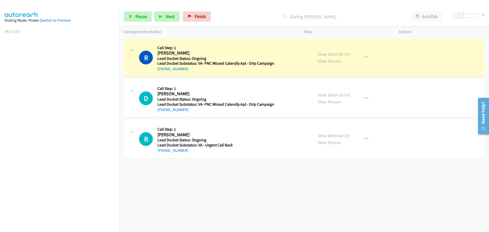
copy link "530-310-3621"
drag, startPoint x: 190, startPoint y: 112, endPoint x: 163, endPoint y: 112, distance: 27.2
click at [163, 112] on div "+1 440-668-5802" at bounding box center [215, 110] width 117 height 6
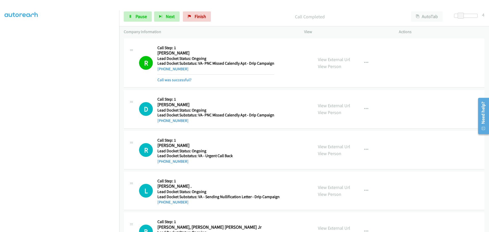
copy link "440-668-5802"
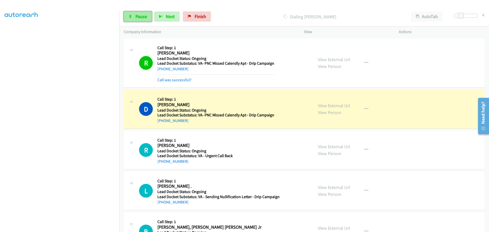
click at [142, 21] on link "Pause" at bounding box center [138, 16] width 28 height 10
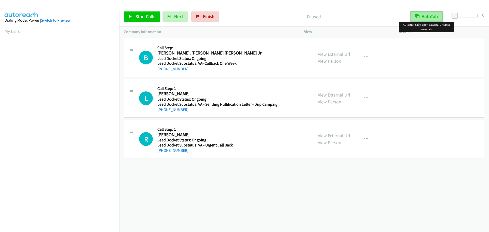
click at [426, 19] on button "AutoTab" at bounding box center [426, 16] width 32 height 10
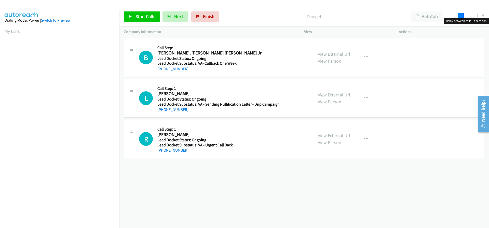
drag, startPoint x: 453, startPoint y: 16, endPoint x: 460, endPoint y: 17, distance: 6.4
click at [460, 17] on span at bounding box center [460, 16] width 6 height 6
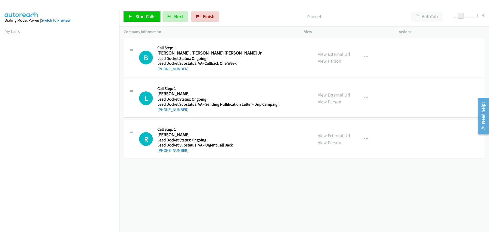
click at [150, 17] on span "Start Calls" at bounding box center [145, 16] width 20 height 6
drag, startPoint x: 180, startPoint y: 70, endPoint x: 162, endPoint y: 69, distance: 17.3
click at [162, 69] on div "[PHONE_NUMBER]" at bounding box center [217, 69] width 120 height 6
copy link "[PHONE_NUMBER]"
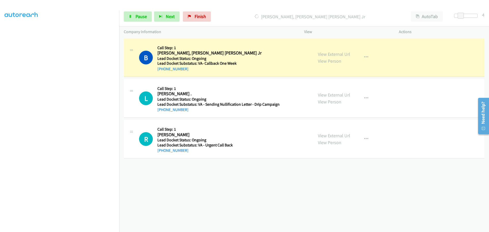
scroll to position [53, 0]
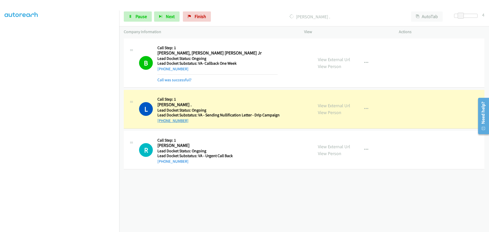
drag, startPoint x: 188, startPoint y: 120, endPoint x: 161, endPoint y: 122, distance: 27.1
click at [161, 122] on div "[PHONE_NUMBER]" at bounding box center [218, 121] width 122 height 6
copy link "[PHONE_NUMBER]"
click at [144, 18] on span "Pause" at bounding box center [140, 16] width 11 height 6
